Goal: Information Seeking & Learning: Learn about a topic

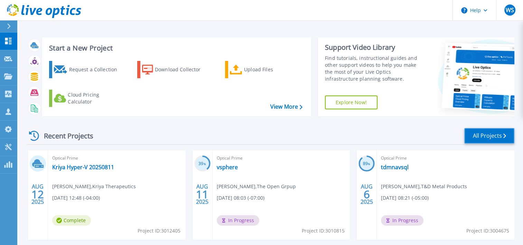
click at [487, 135] on link "All Projects" at bounding box center [489, 136] width 50 height 16
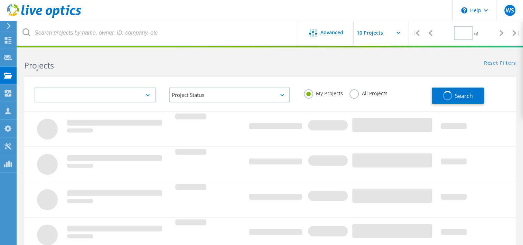
type input "1"
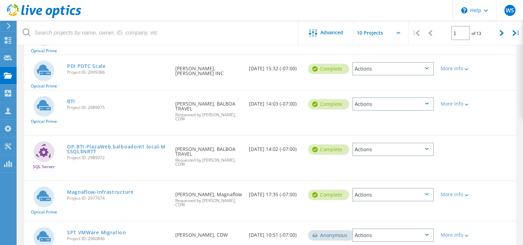
scroll to position [276, 0]
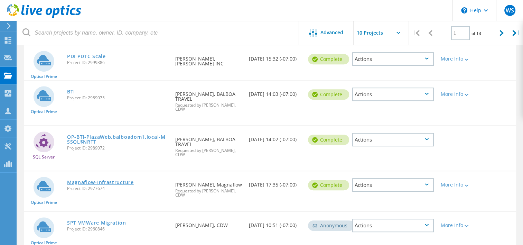
click at [106, 180] on link "Magnaflow-Infrastructure" at bounding box center [100, 182] width 67 height 5
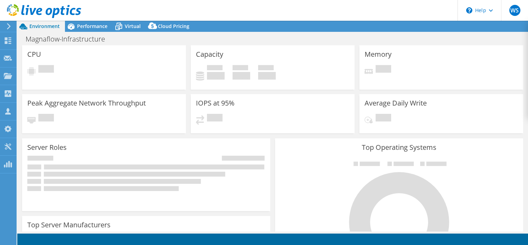
select select "USWest"
select select "USD"
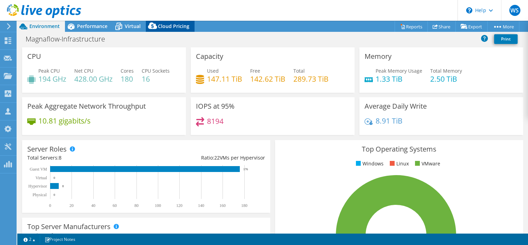
click at [172, 25] on span "Cloud Pricing" at bounding box center [173, 26] width 31 height 7
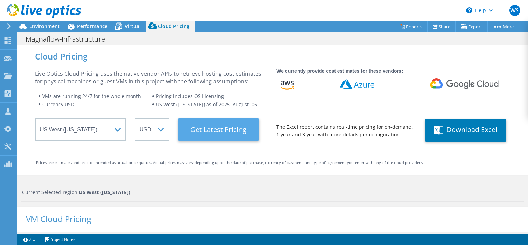
click at [227, 131] on Latest "Get Latest Pricing" at bounding box center [218, 129] width 81 height 22
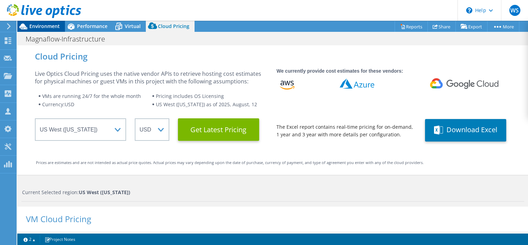
click at [37, 28] on span "Environment" at bounding box center [44, 26] width 30 height 7
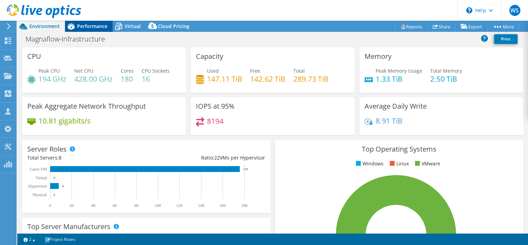
click at [86, 24] on span "Performance" at bounding box center [92, 26] width 30 height 7
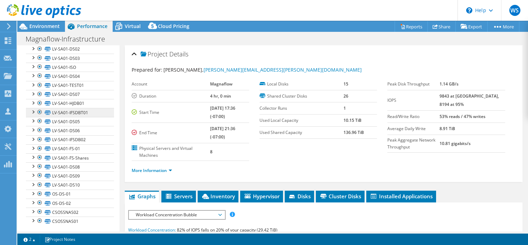
scroll to position [157, 0]
click at [167, 25] on span "Cloud Pricing" at bounding box center [173, 26] width 31 height 7
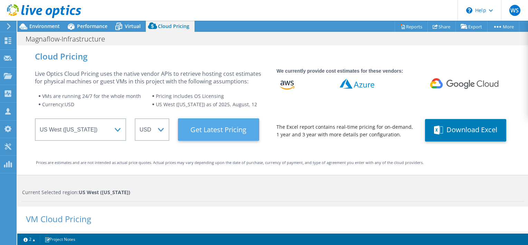
click at [232, 128] on Latest "Get Latest Pricing" at bounding box center [218, 129] width 81 height 22
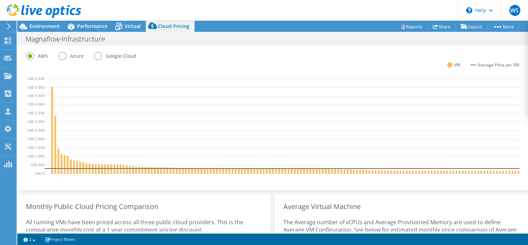
scroll to position [152, 0]
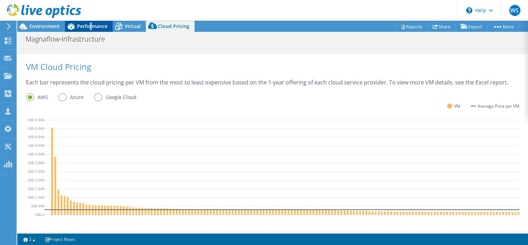
click at [90, 26] on span "Performance" at bounding box center [92, 26] width 30 height 7
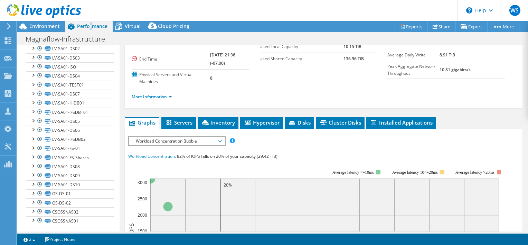
scroll to position [73, 0]
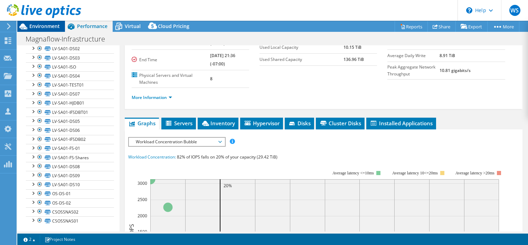
click at [47, 26] on span "Environment" at bounding box center [44, 26] width 30 height 7
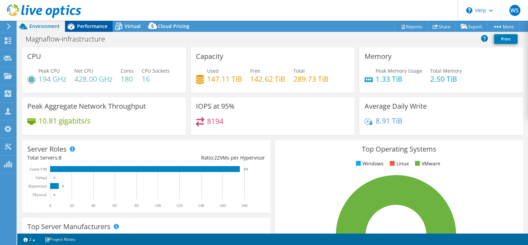
click at [85, 25] on span "Performance" at bounding box center [92, 26] width 30 height 7
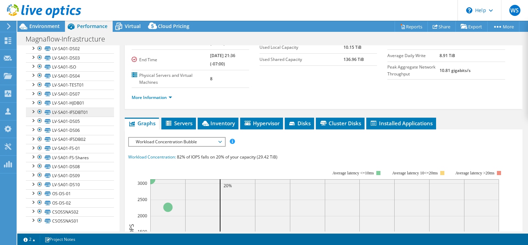
scroll to position [0, 0]
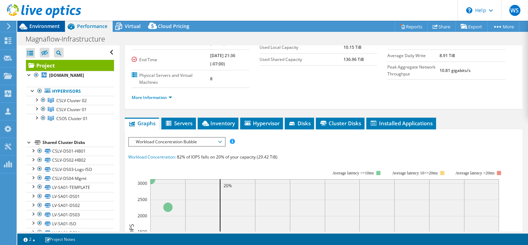
click at [54, 26] on span "Environment" at bounding box center [44, 26] width 30 height 7
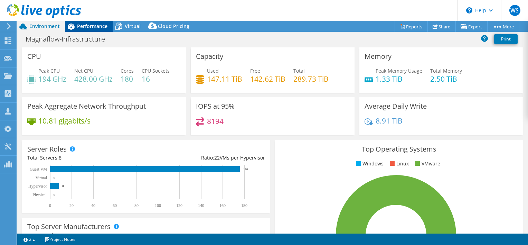
click at [91, 23] on span "Performance" at bounding box center [92, 26] width 30 height 7
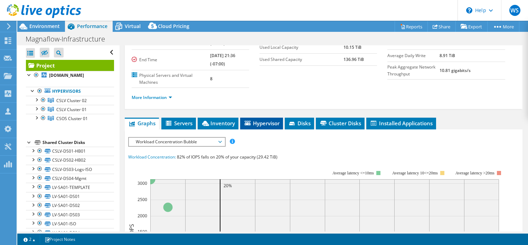
click at [265, 122] on span "Hypervisor" at bounding box center [262, 123] width 36 height 7
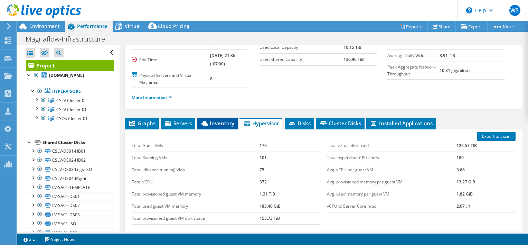
click at [221, 123] on span "Inventory" at bounding box center [217, 123] width 34 height 7
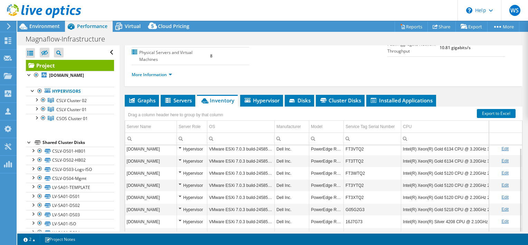
scroll to position [107, 0]
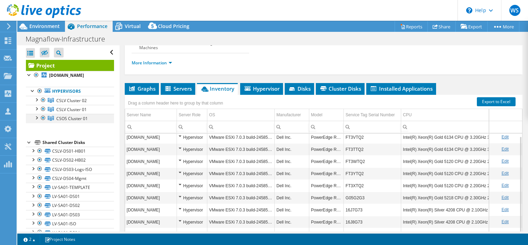
click at [35, 117] on div at bounding box center [36, 117] width 7 height 7
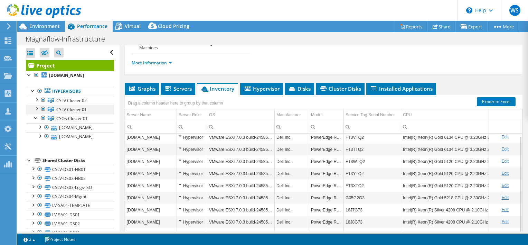
click at [37, 108] on div at bounding box center [36, 108] width 7 height 7
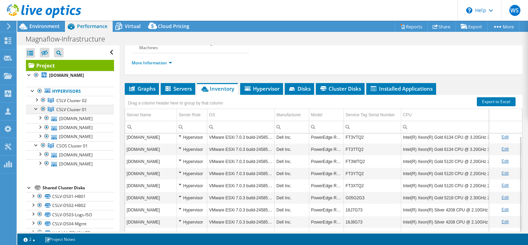
click at [37, 108] on div at bounding box center [36, 108] width 7 height 7
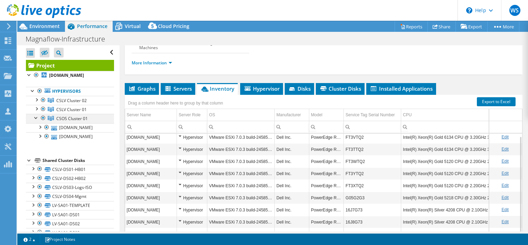
click at [42, 116] on div at bounding box center [43, 118] width 7 height 8
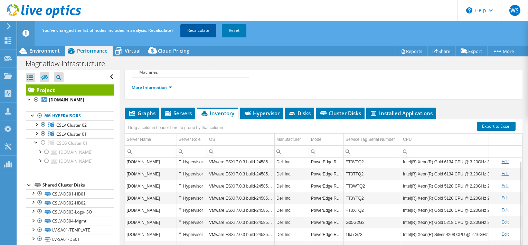
click at [201, 28] on link "Recalculate" at bounding box center [198, 30] width 36 height 12
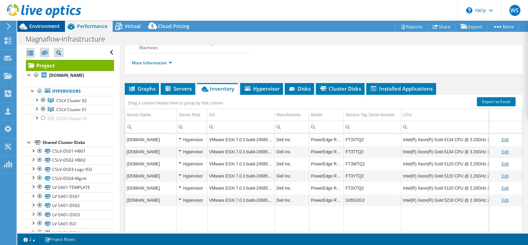
click at [43, 25] on span "Environment" at bounding box center [44, 26] width 30 height 7
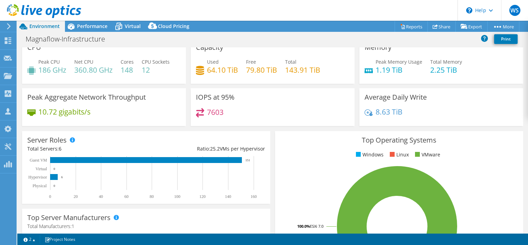
scroll to position [0, 0]
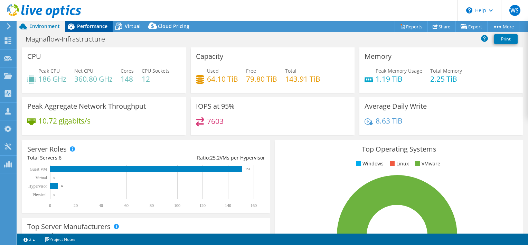
click at [85, 24] on span "Performance" at bounding box center [92, 26] width 30 height 7
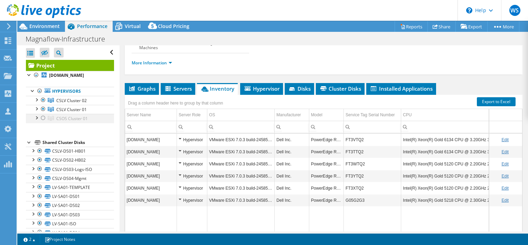
click at [42, 118] on div at bounding box center [43, 118] width 7 height 8
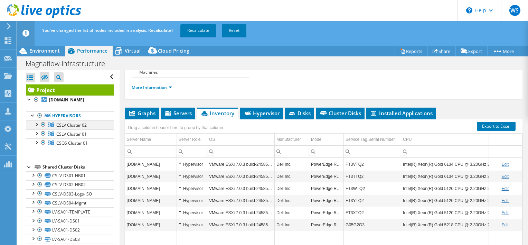
click at [43, 124] on div at bounding box center [43, 124] width 7 height 8
click at [43, 133] on div at bounding box center [43, 133] width 7 height 8
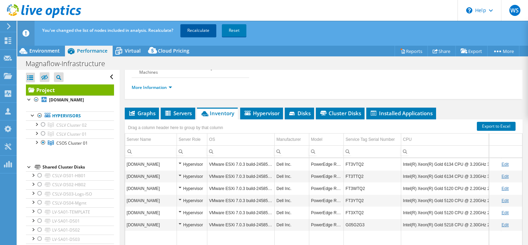
click at [189, 32] on link "Recalculate" at bounding box center [198, 30] width 36 height 12
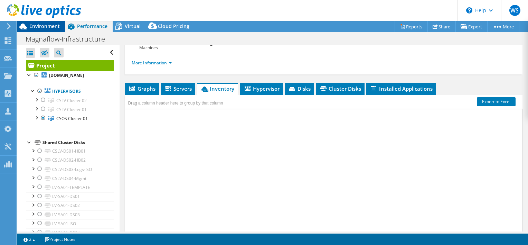
click at [43, 26] on span "Environment" at bounding box center [44, 26] width 30 height 7
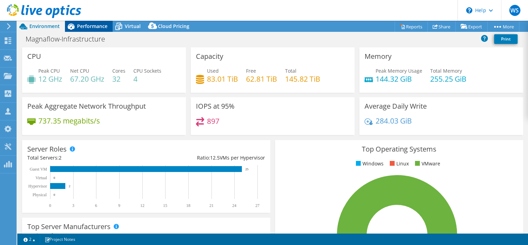
click at [85, 26] on span "Performance" at bounding box center [92, 26] width 30 height 7
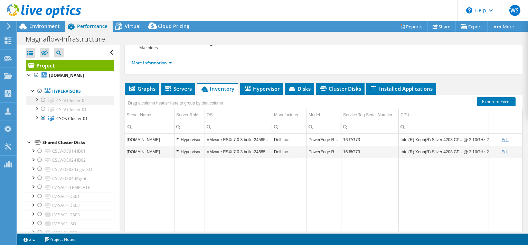
click at [44, 98] on div at bounding box center [43, 100] width 7 height 8
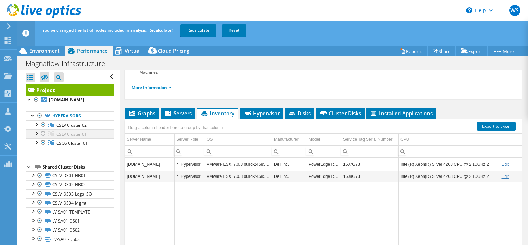
click at [41, 134] on div at bounding box center [43, 133] width 7 height 8
click at [44, 142] on div at bounding box center [43, 142] width 7 height 8
click at [192, 30] on link "Recalculate" at bounding box center [198, 30] width 36 height 12
